Goal: Go to known website: Access a specific website the user already knows

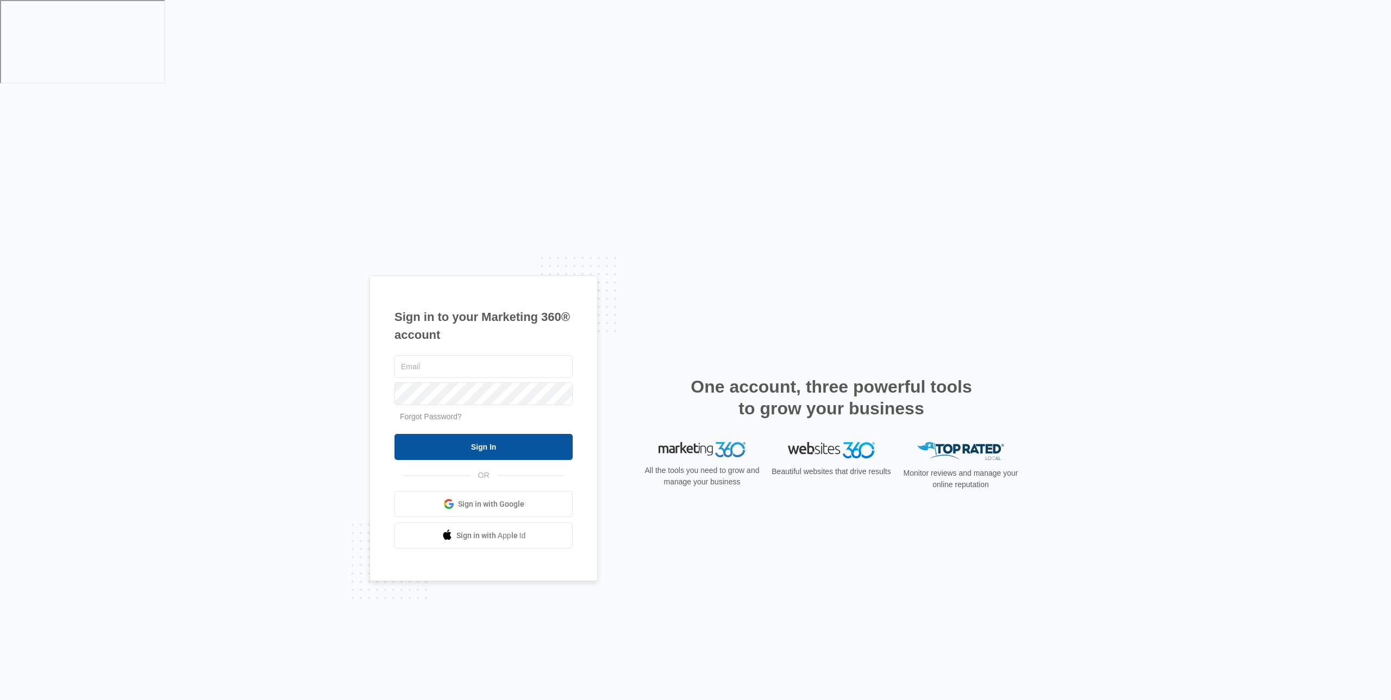
type input "[EMAIL_ADDRESS][DOMAIN_NAME]"
click at [491, 434] on input "Sign In" at bounding box center [484, 447] width 178 height 26
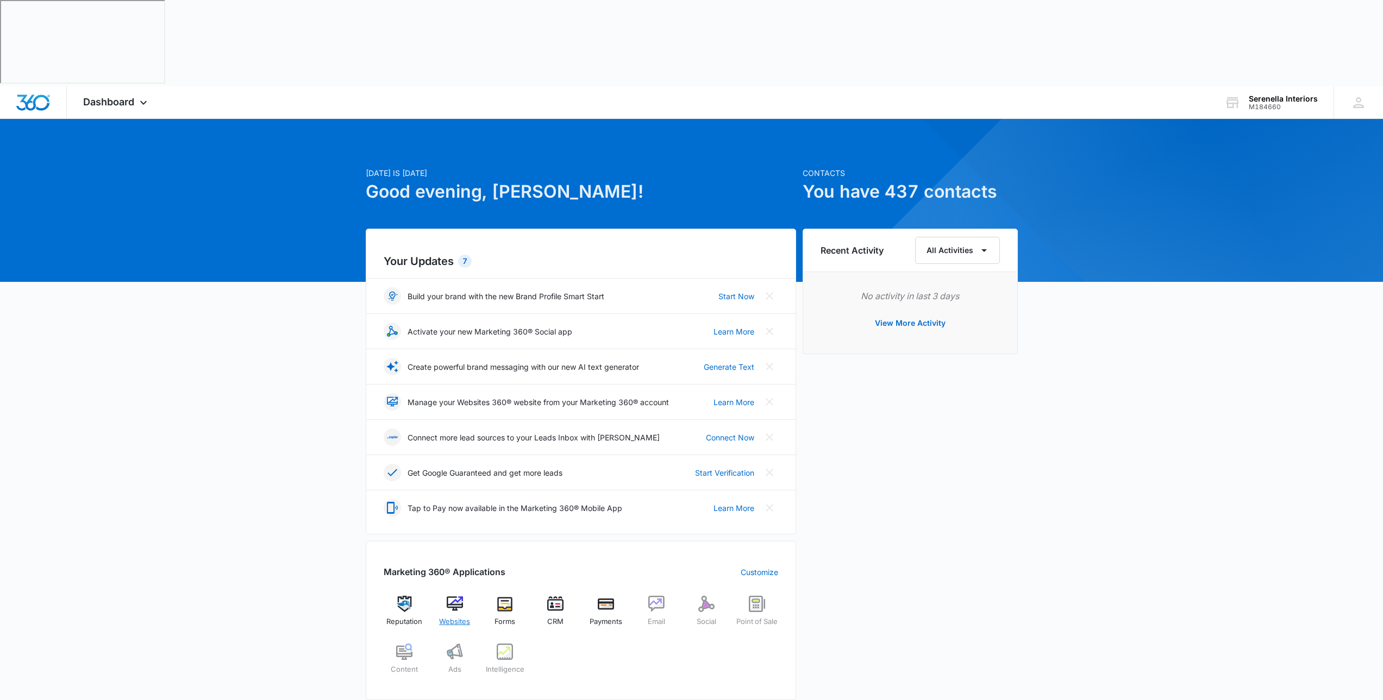
click at [451, 596] on img at bounding box center [455, 604] width 16 height 16
